Goal: Information Seeking & Learning: Learn about a topic

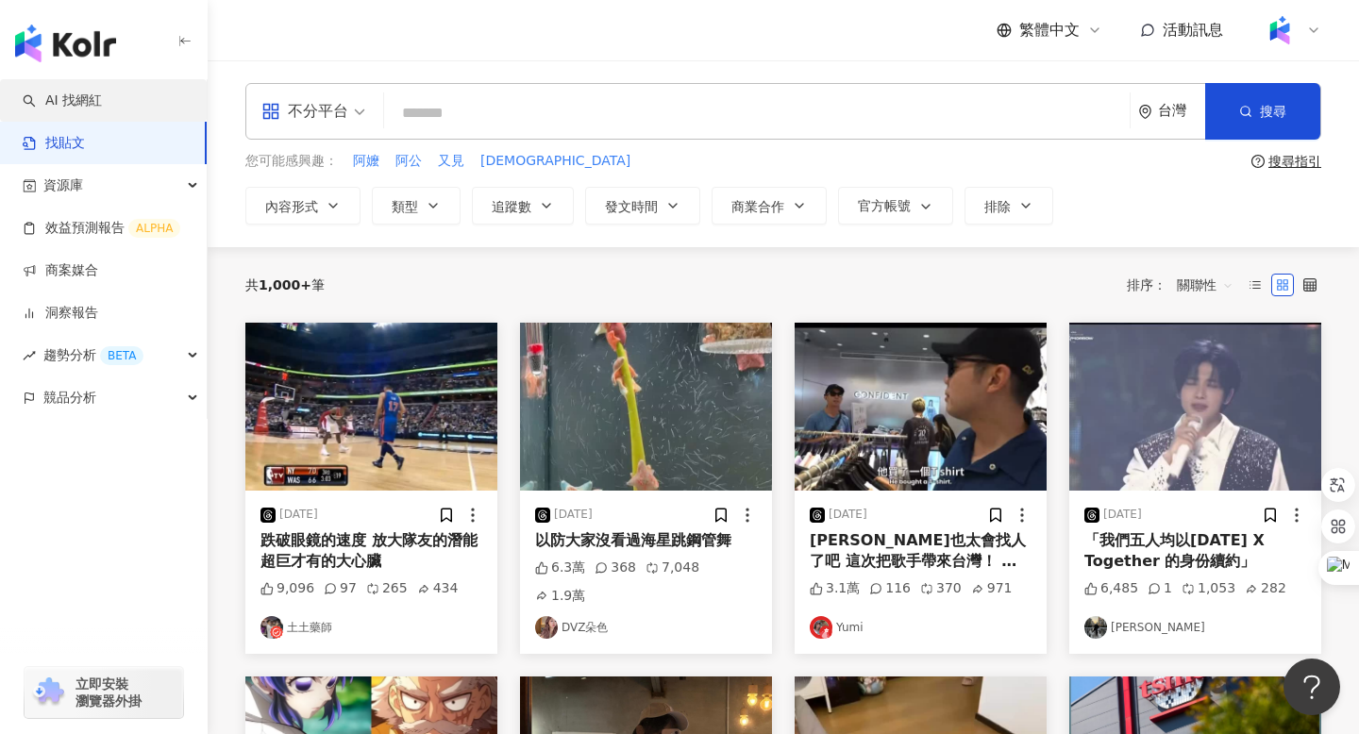
click at [89, 92] on link "AI 找網紅" at bounding box center [62, 101] width 79 height 19
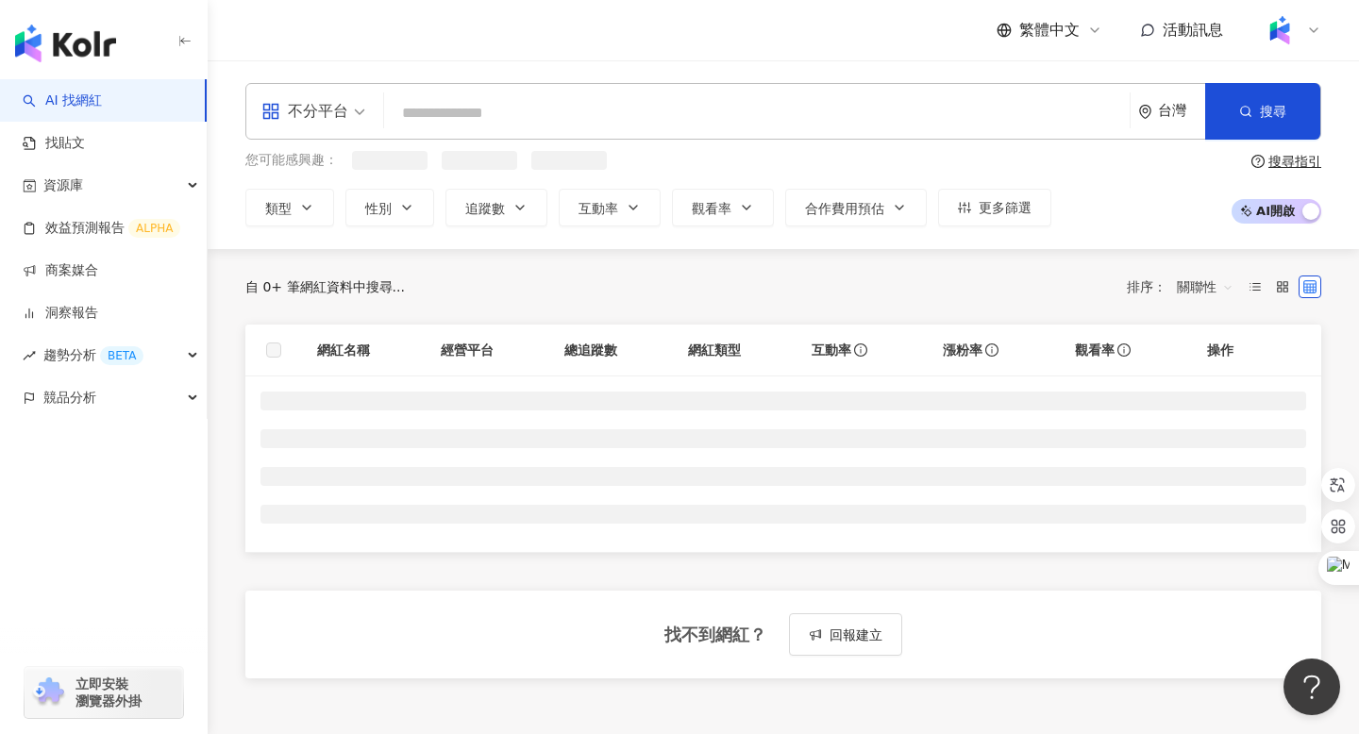
click at [418, 110] on input "search" at bounding box center [757, 113] width 730 height 36
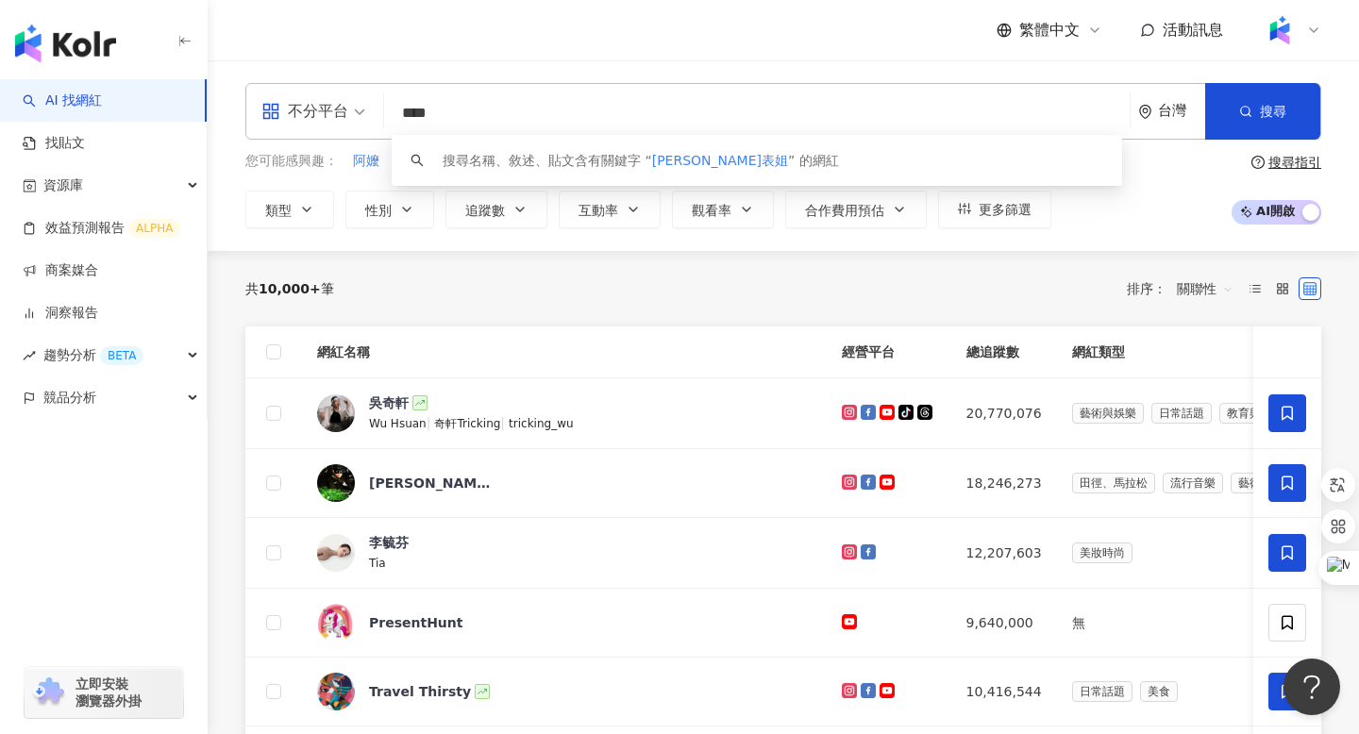
click at [447, 111] on input "****" at bounding box center [757, 113] width 730 height 36
type input "****"
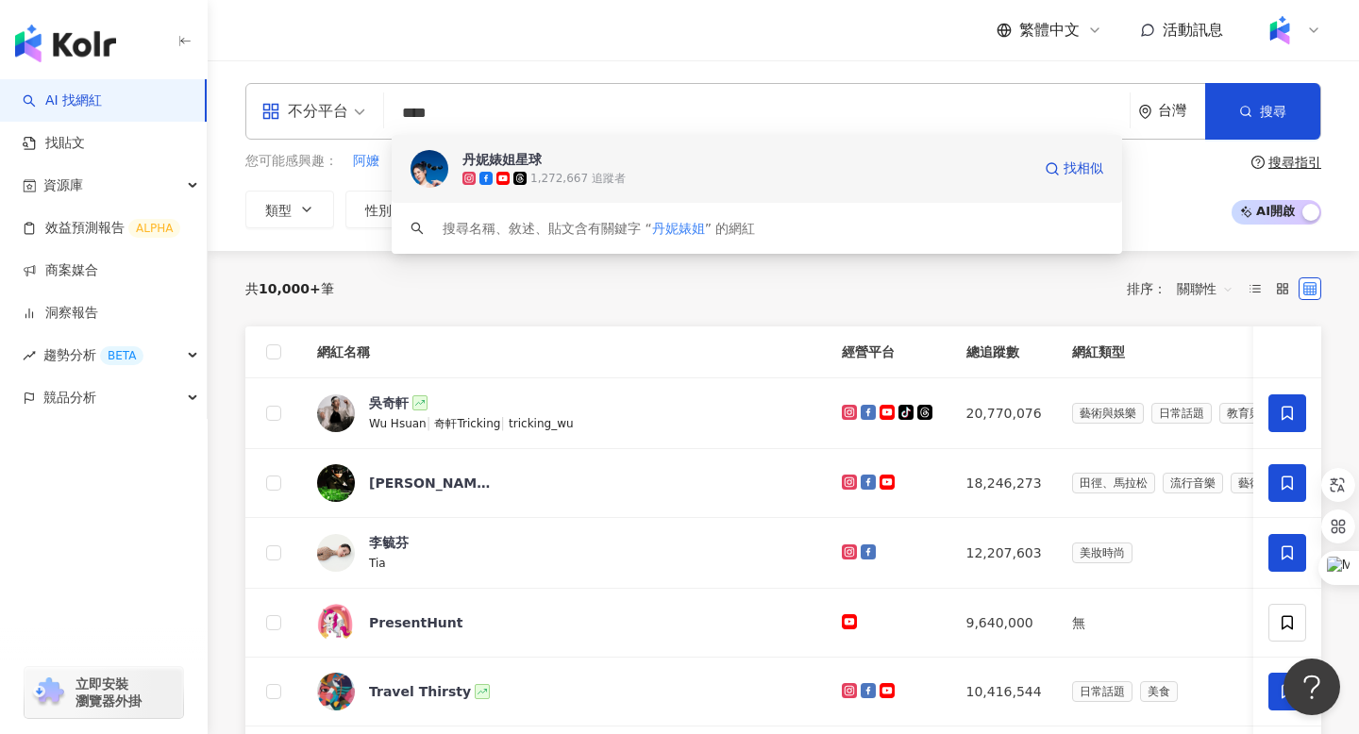
click at [491, 153] on div "丹妮婊姐星球" at bounding box center [501, 159] width 79 height 19
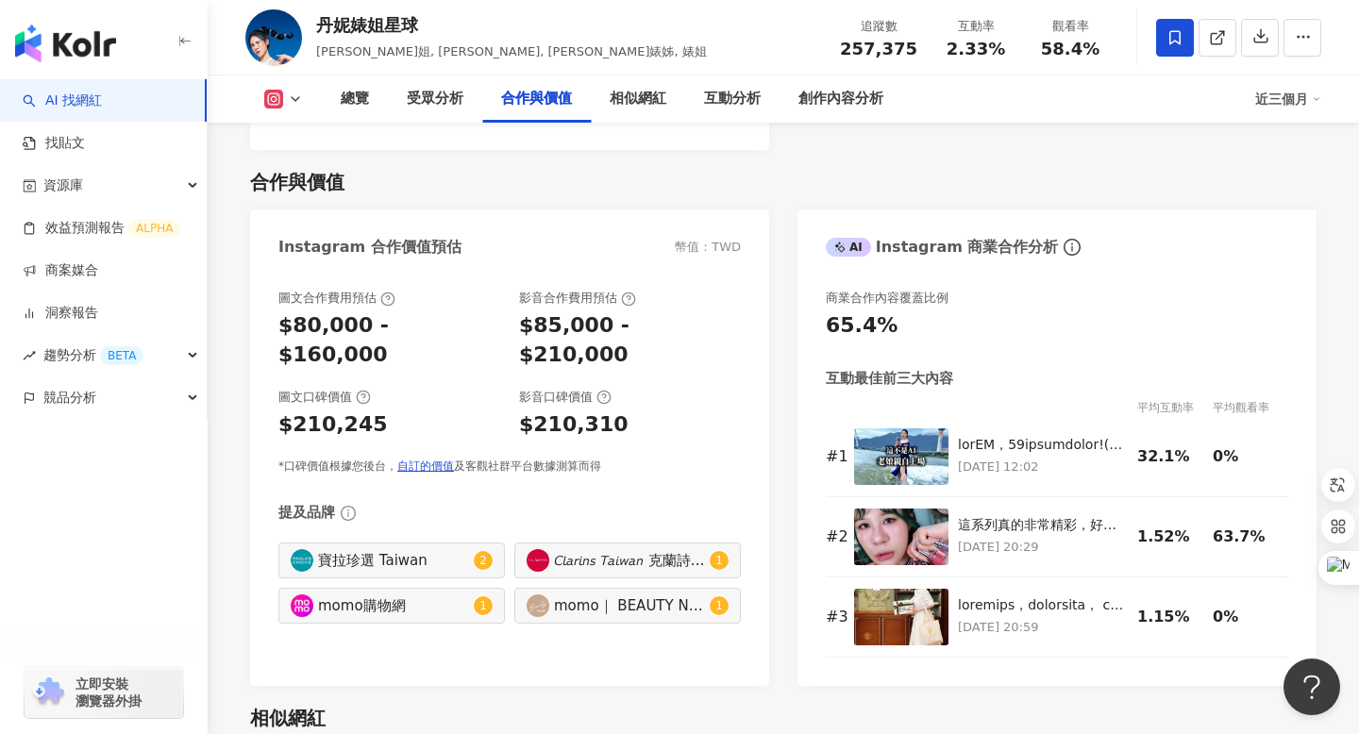
scroll to position [2524, 0]
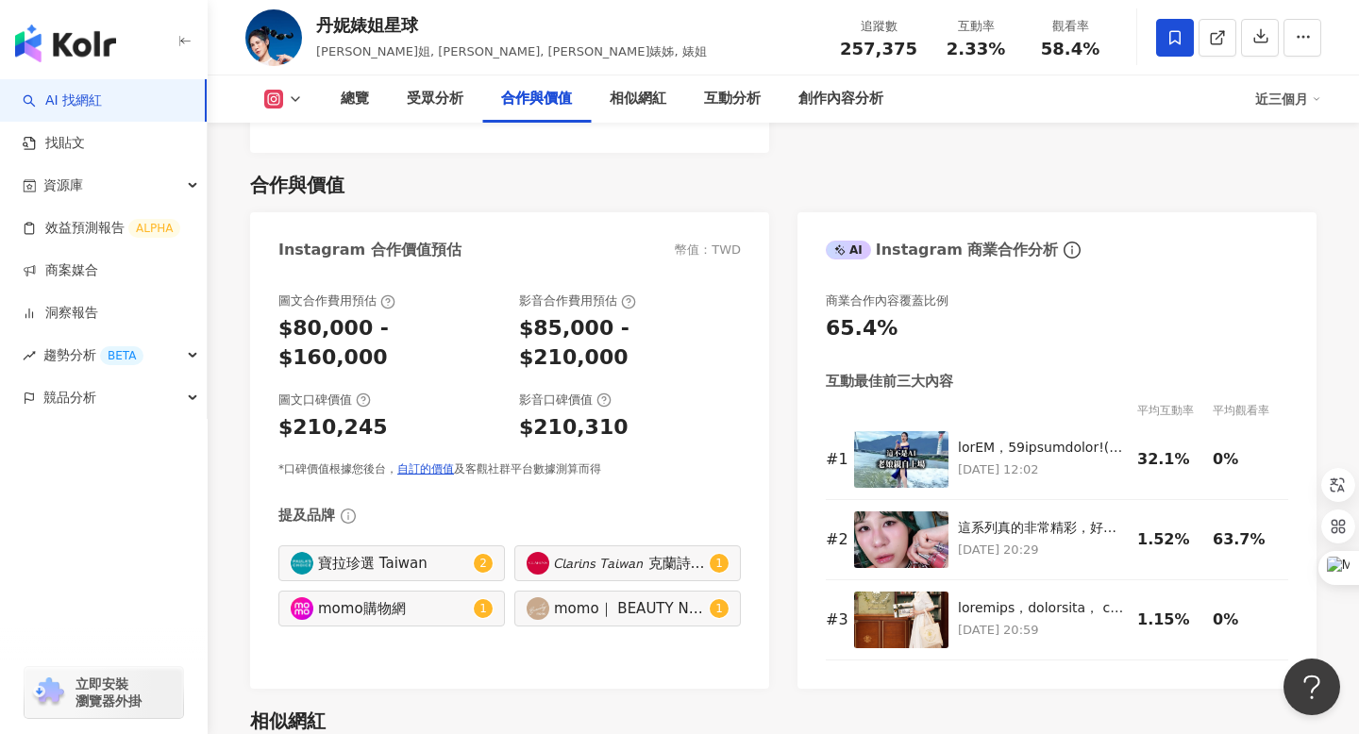
click at [294, 92] on icon at bounding box center [295, 99] width 15 height 15
click at [302, 177] on button "Facebook" at bounding box center [313, 177] width 113 height 26
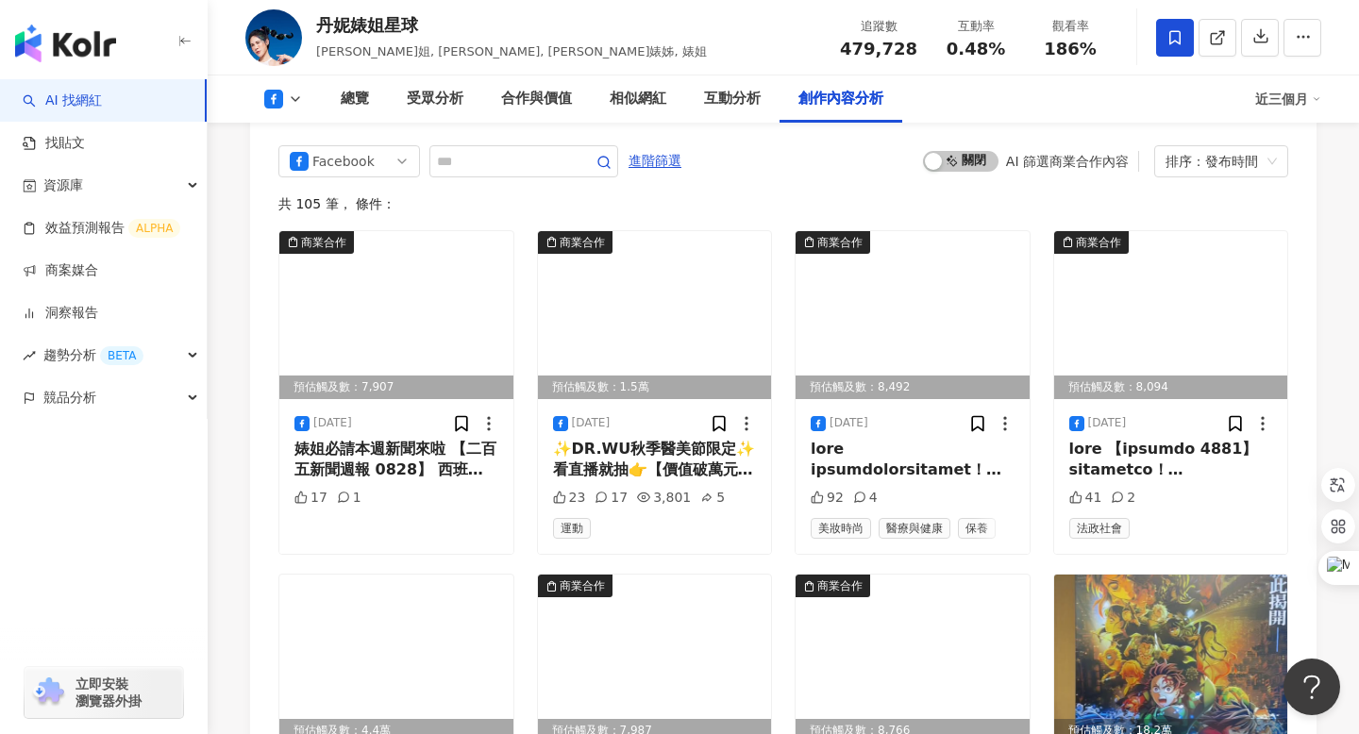
scroll to position [5347, 0]
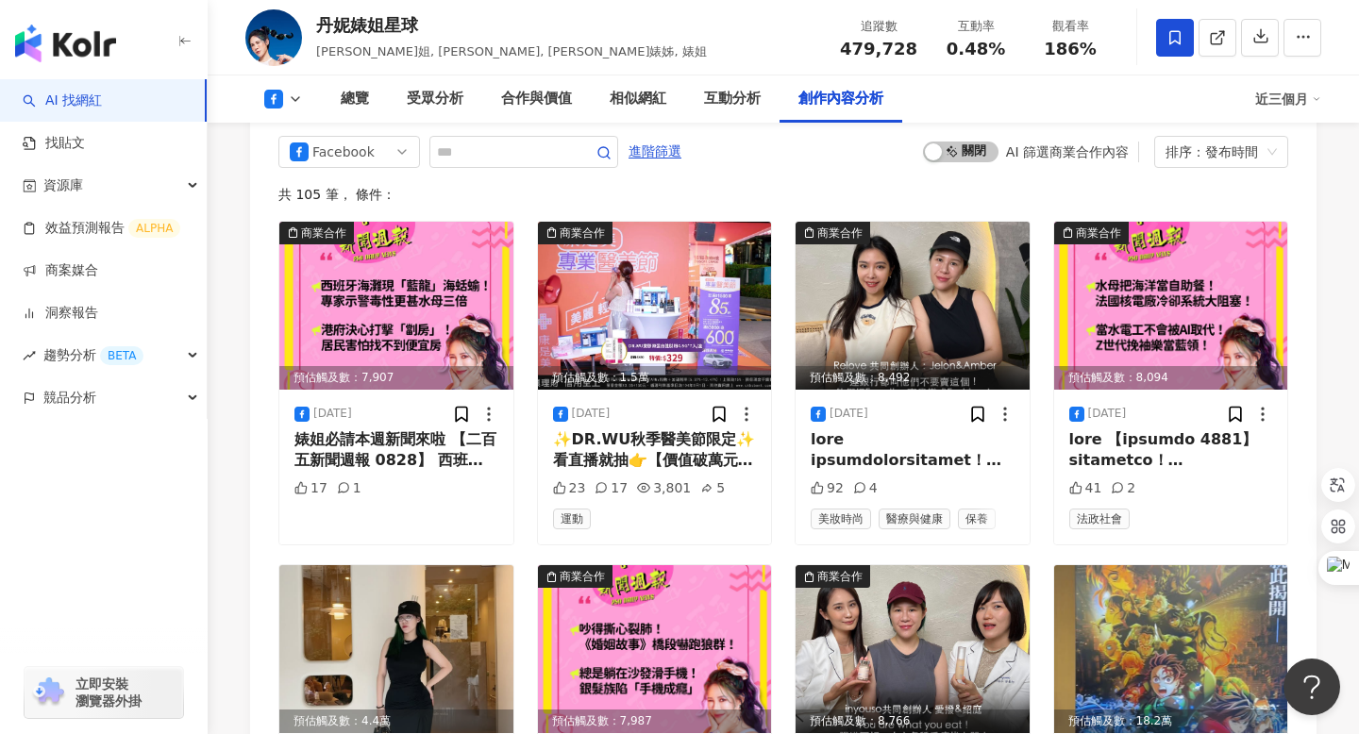
click at [292, 88] on div "總覽 受眾分析 合作與價值 相似網紅 互動分析 創作內容分析 近三個月" at bounding box center [783, 98] width 1076 height 47
click at [292, 101] on icon at bounding box center [295, 99] width 15 height 15
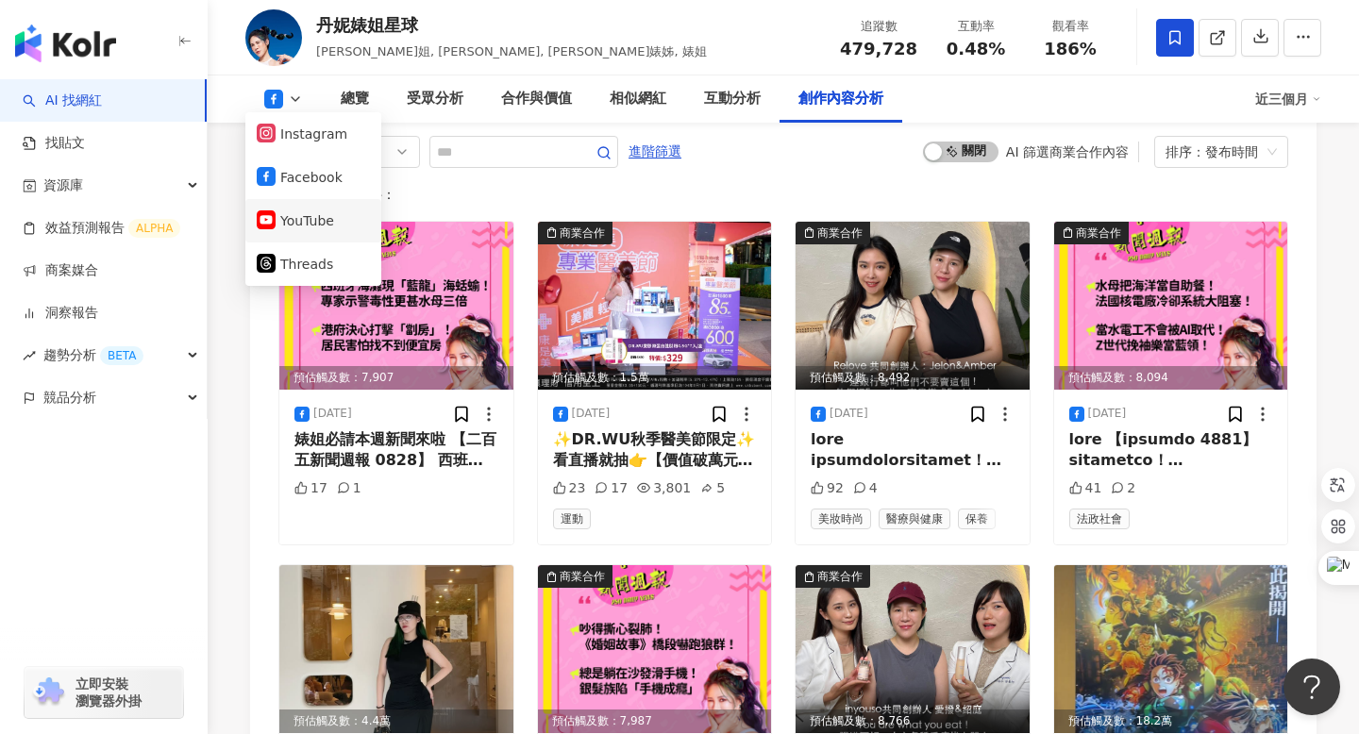
click at [293, 226] on button "YouTube" at bounding box center [313, 221] width 113 height 26
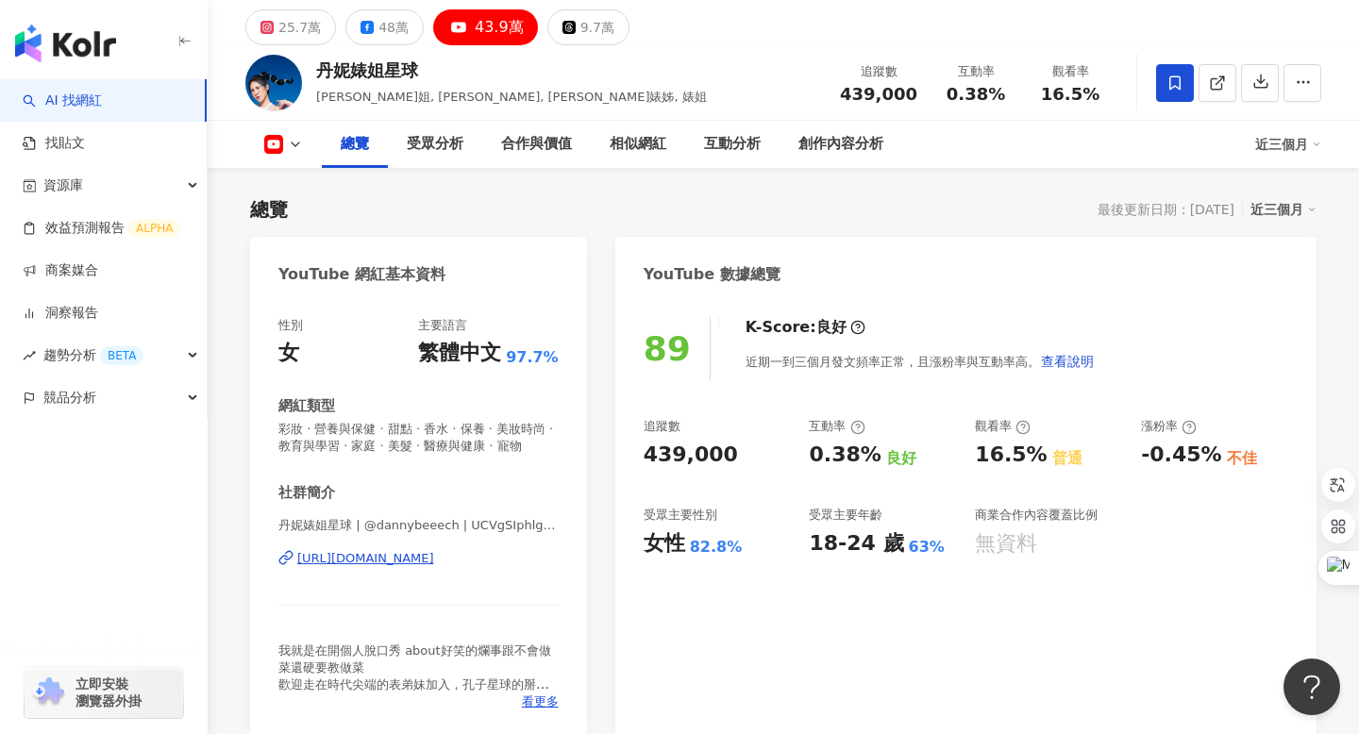
scroll to position [58, 0]
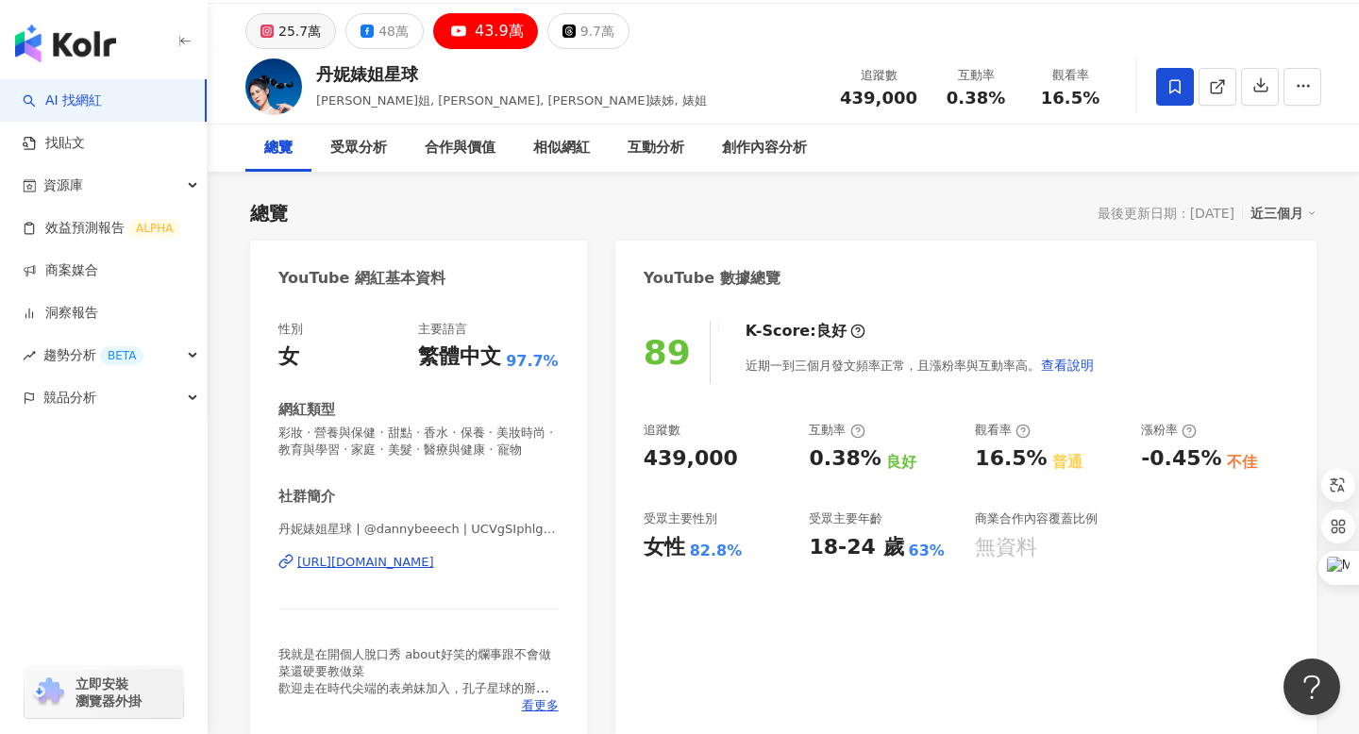
click at [289, 27] on div "25.7萬" at bounding box center [299, 31] width 42 height 26
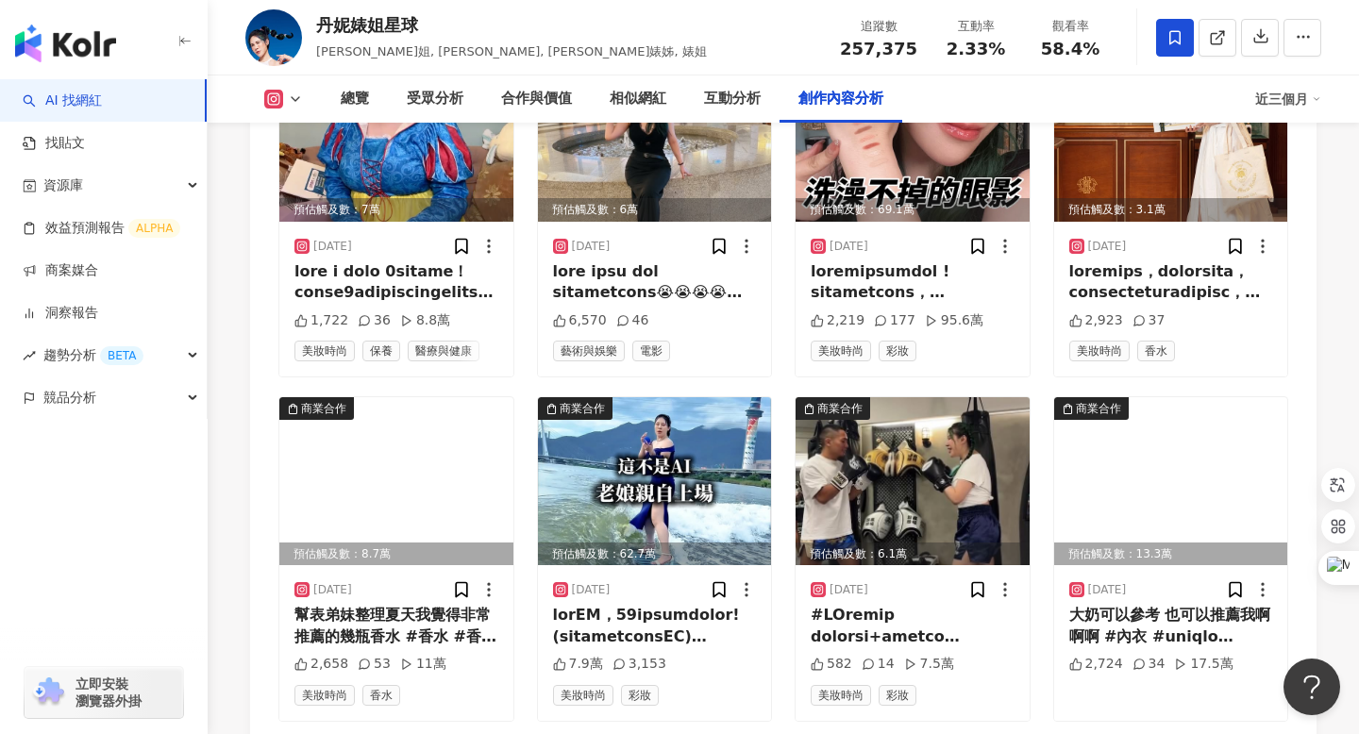
scroll to position [6534, 0]
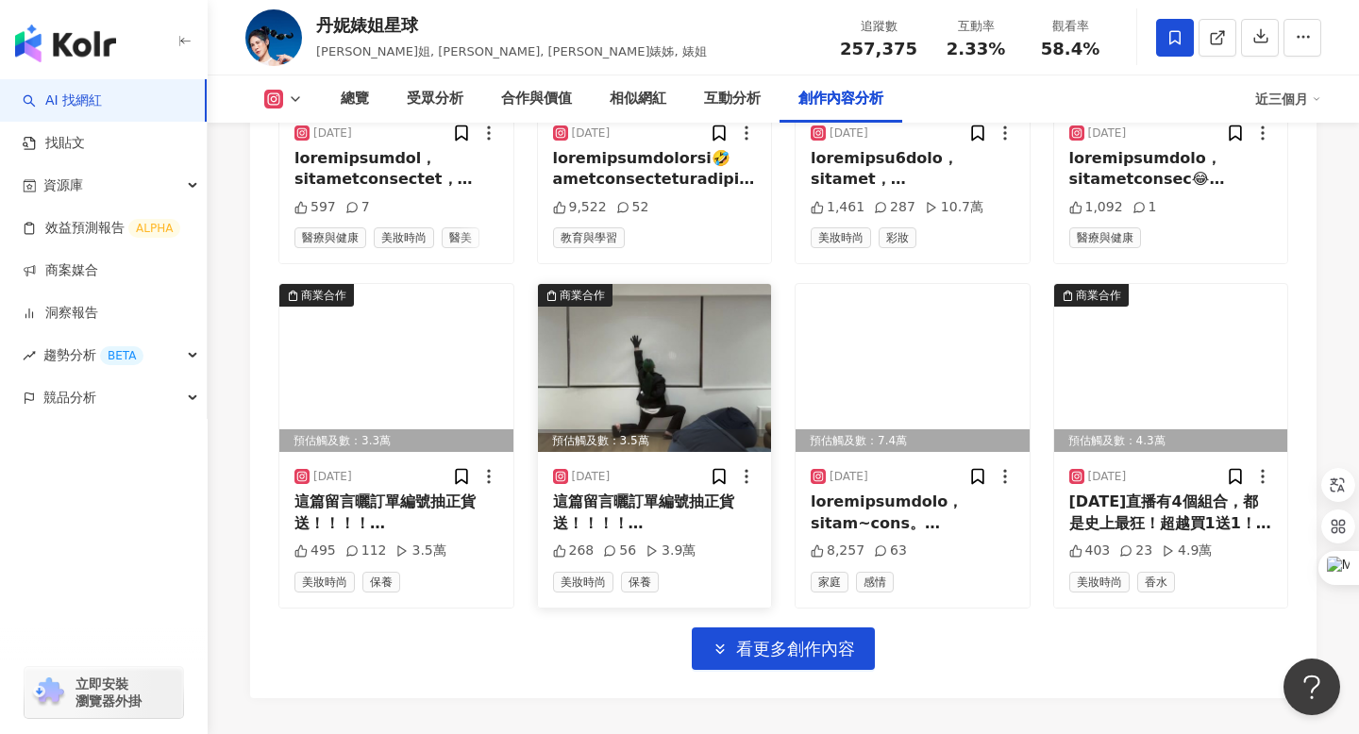
scroll to position [7745, 0]
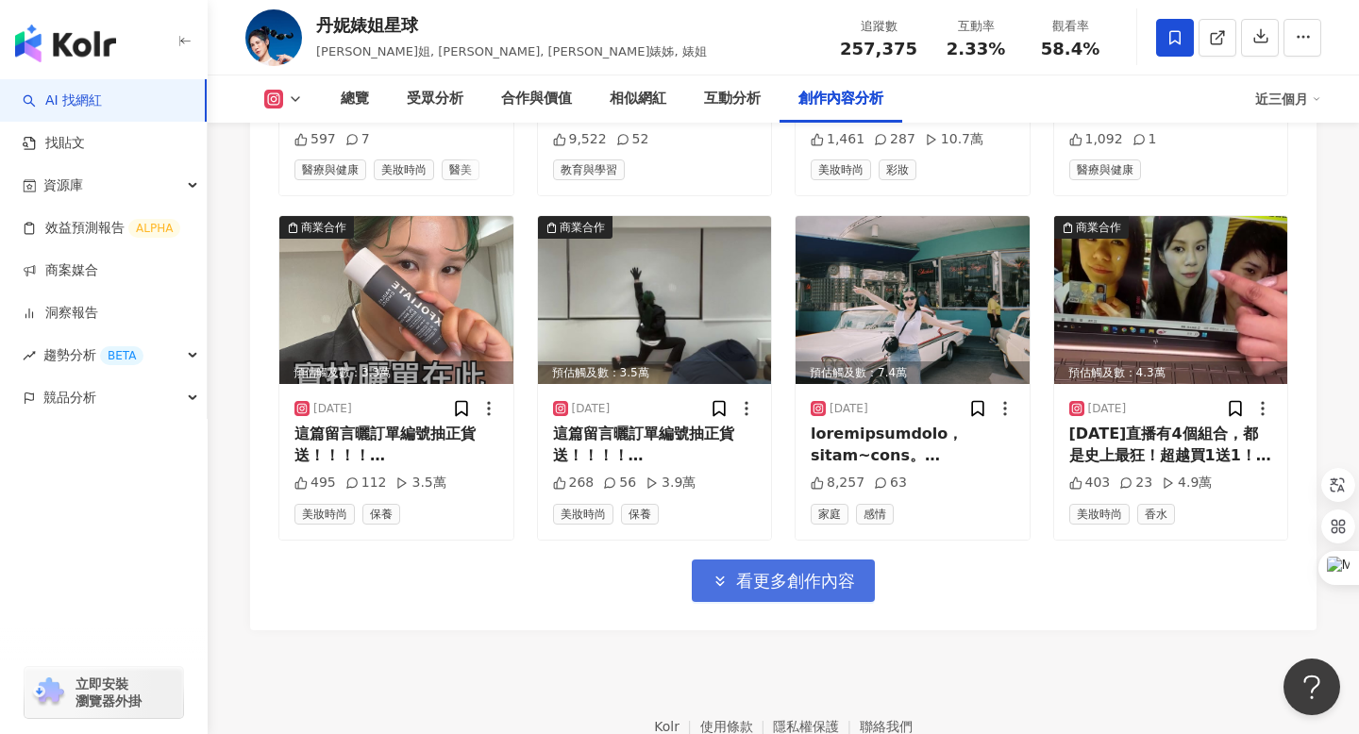
click at [775, 571] on span "看更多創作內容" at bounding box center [795, 581] width 119 height 21
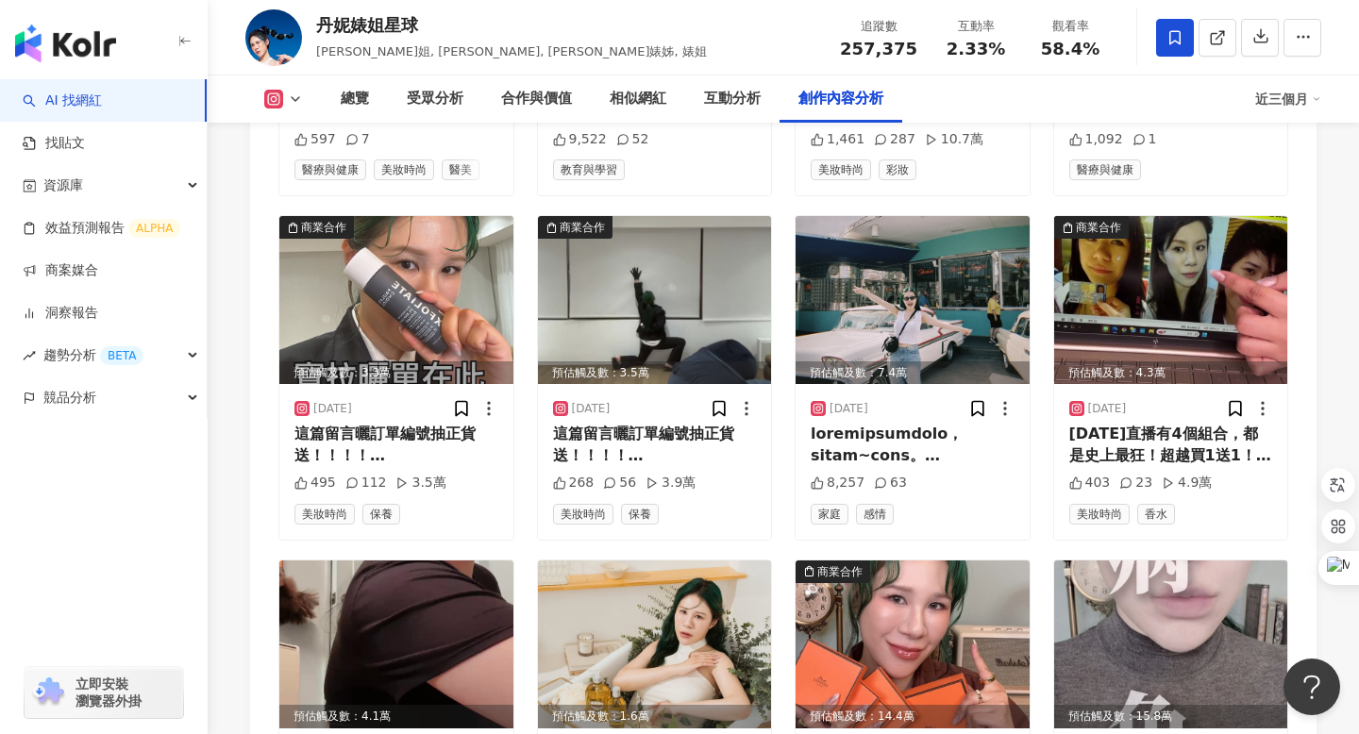
drag, startPoint x: 636, startPoint y: 533, endPoint x: 278, endPoint y: 0, distance: 642.0
drag, startPoint x: 885, startPoint y: 530, endPoint x: 377, endPoint y: 8, distance: 729.4
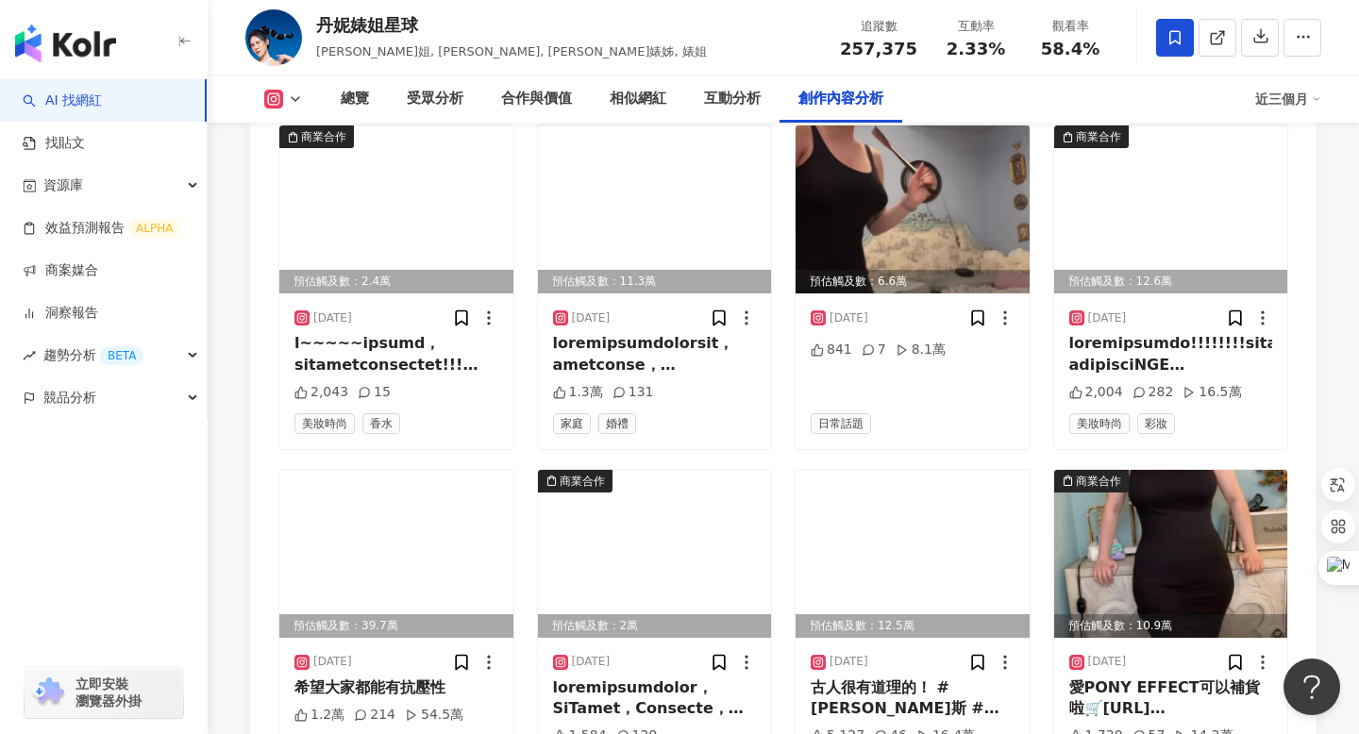
scroll to position [8525, 0]
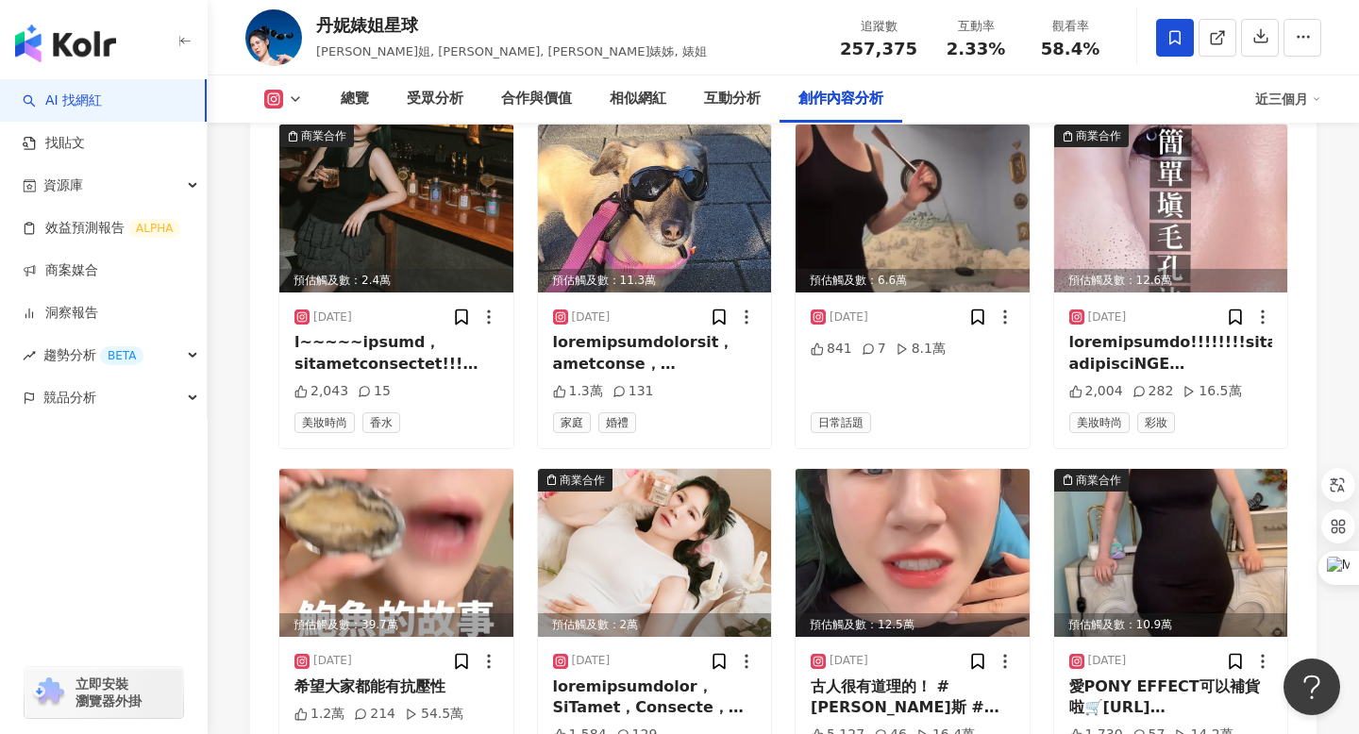
drag, startPoint x: 621, startPoint y: 436, endPoint x: 269, endPoint y: 31, distance: 536.4
drag, startPoint x: 317, startPoint y: 22, endPoint x: 378, endPoint y: 23, distance: 61.3
click at [378, 23] on div "丹妮婊姐星球" at bounding box center [511, 25] width 391 height 24
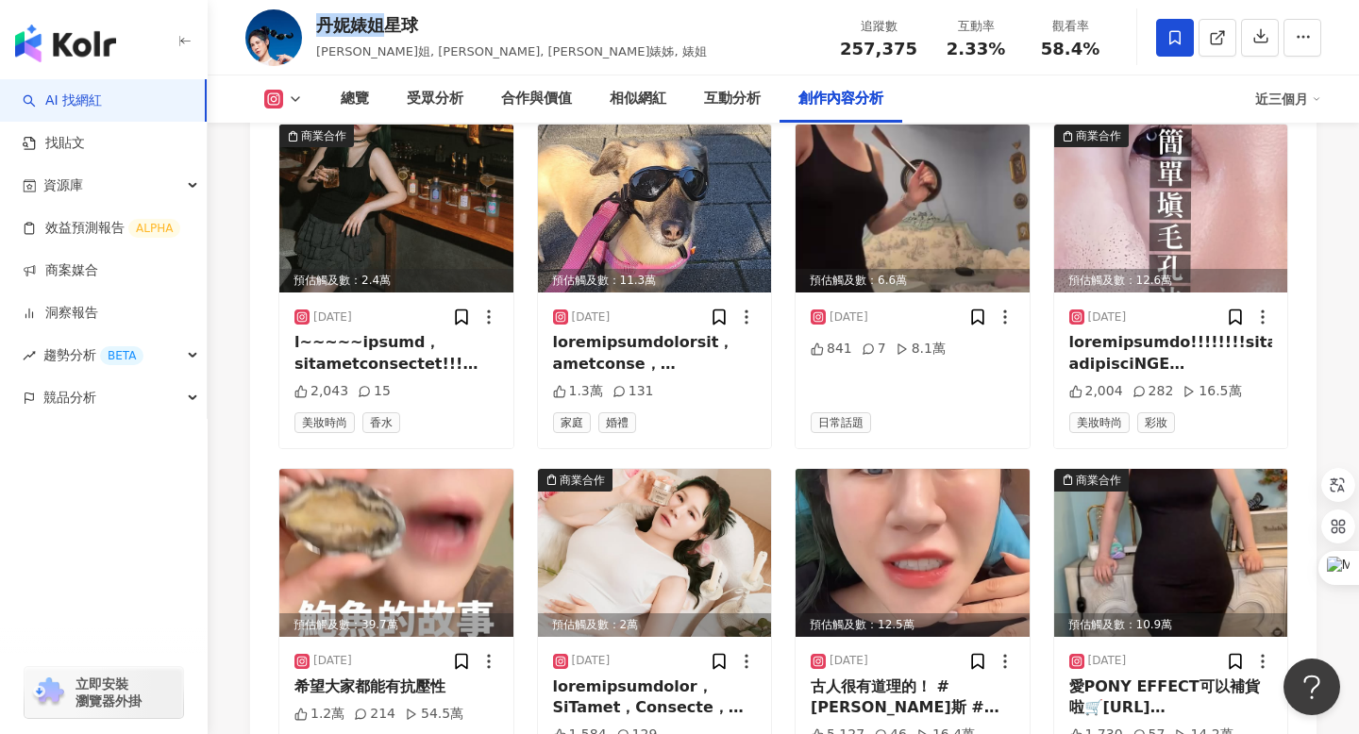
copy div "丹妮婊姐"
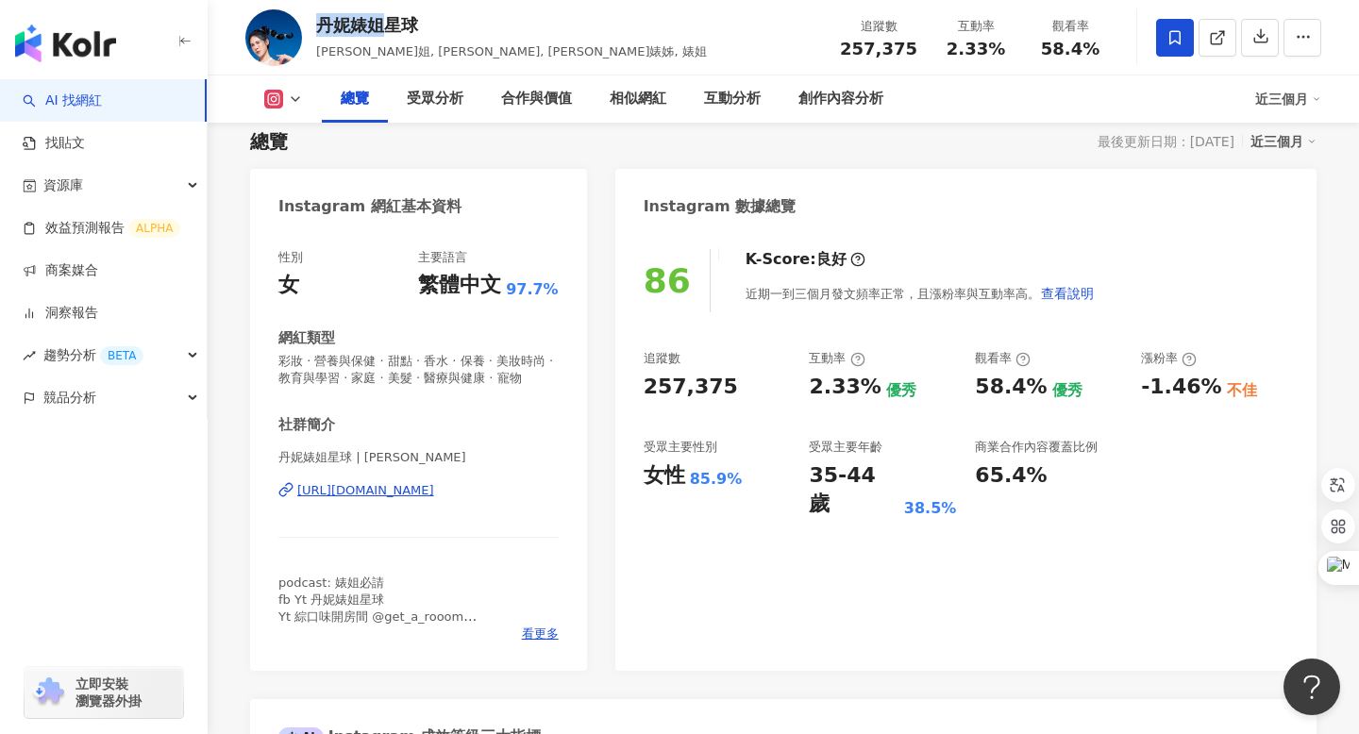
scroll to position [0, 0]
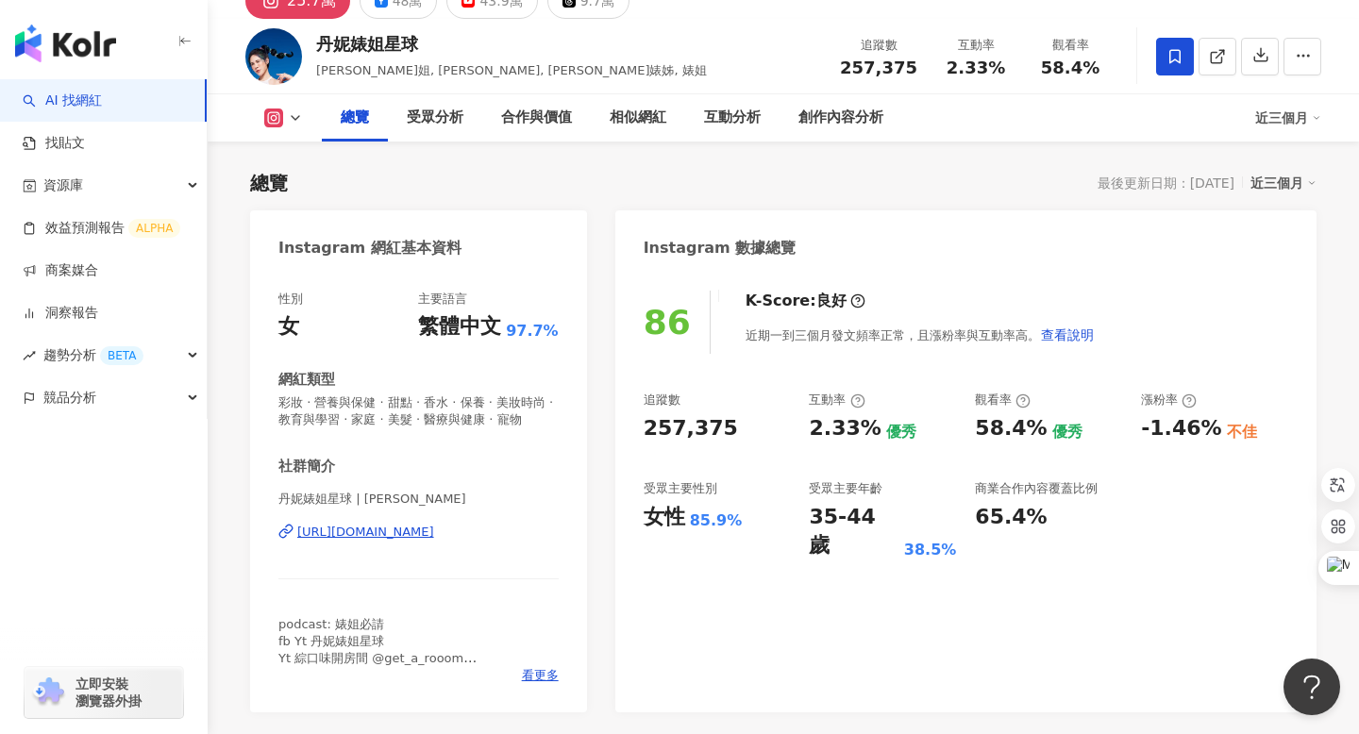
scroll to position [91, 0]
